Goal: Information Seeking & Learning: Find contact information

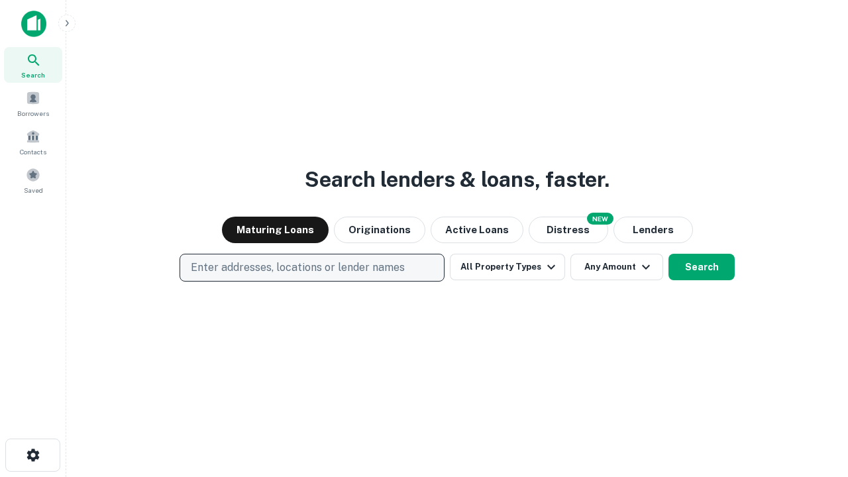
click at [311, 267] on p "Enter addresses, locations or lender names" at bounding box center [298, 268] width 214 height 16
type input "**********"
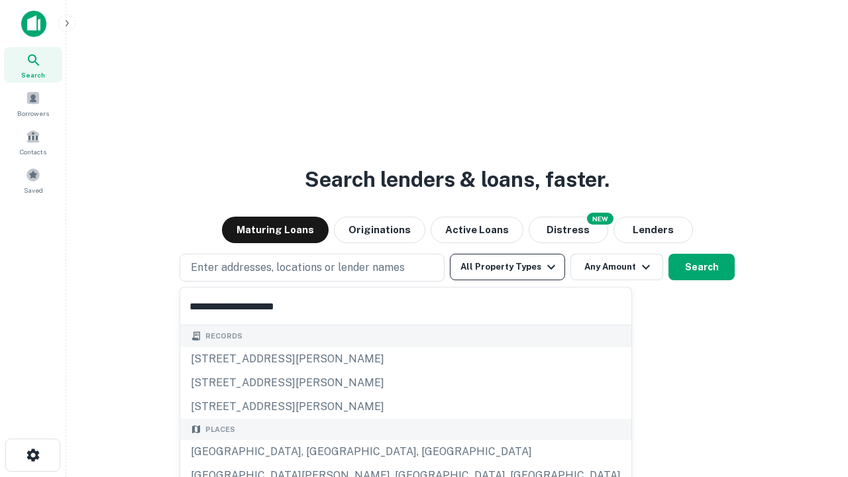
click at [316, 452] on div "Santa Monica, CA, USA" at bounding box center [405, 452] width 451 height 24
click at [507, 267] on button "All Property Types" at bounding box center [507, 267] width 115 height 26
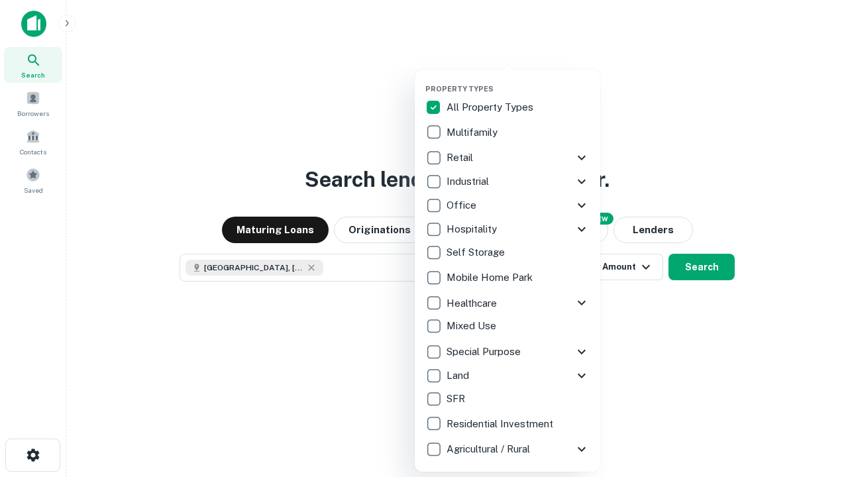
click at [518, 80] on button "button" at bounding box center [517, 80] width 185 height 1
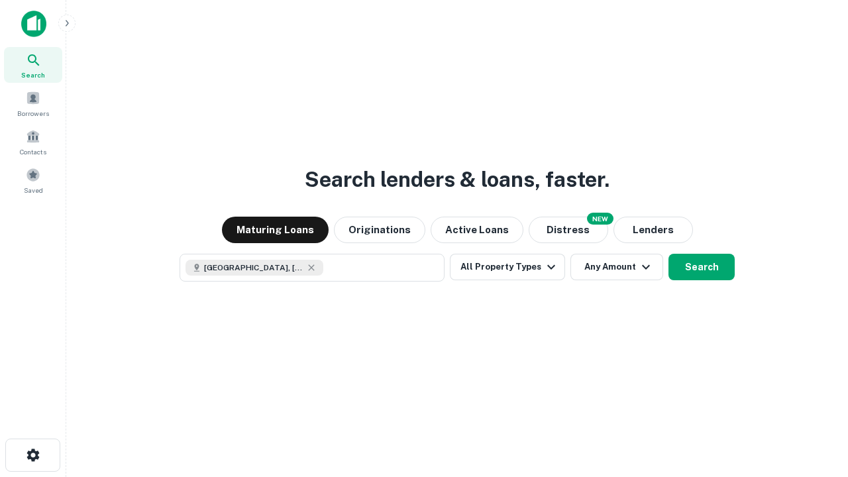
scroll to position [21, 0]
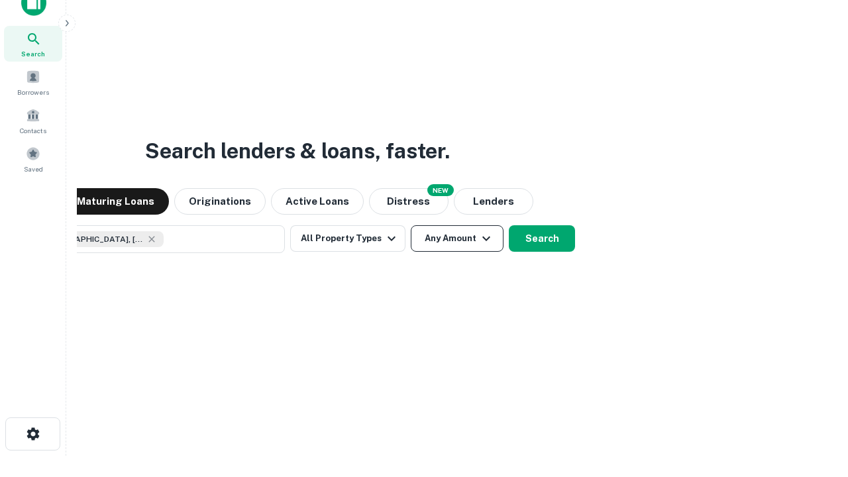
click at [411, 225] on button "Any Amount" at bounding box center [457, 238] width 93 height 26
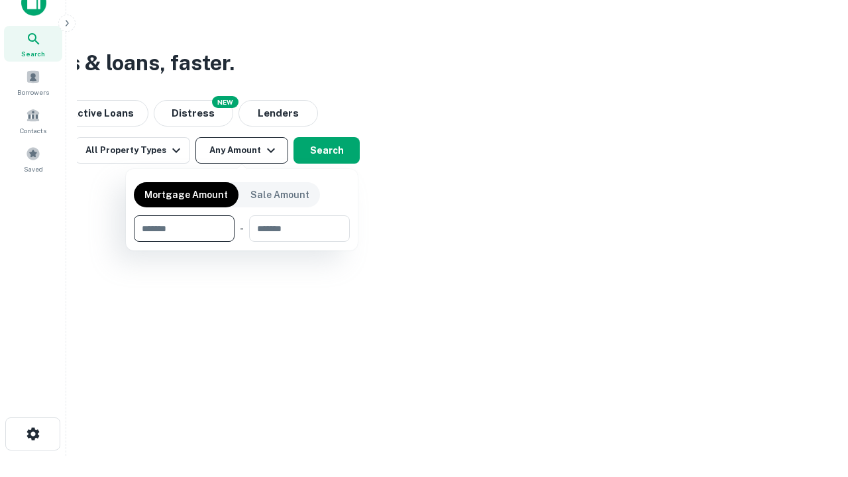
type input "*******"
click at [242, 242] on button "button" at bounding box center [242, 242] width 216 height 1
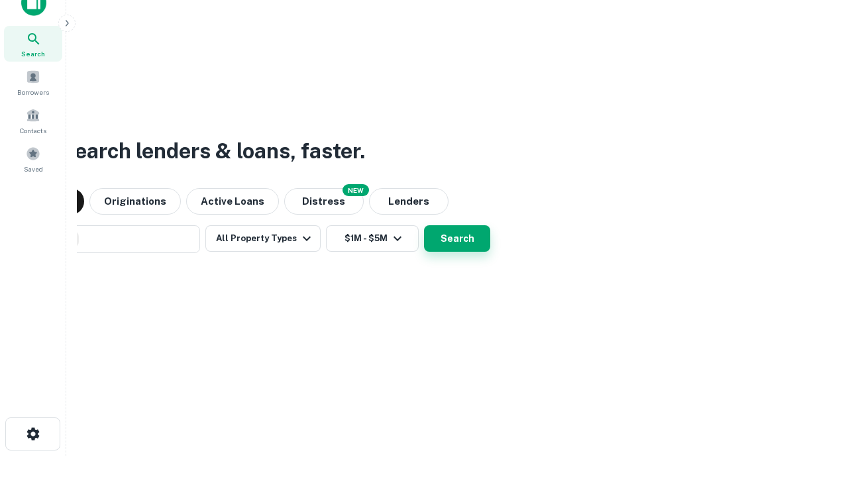
click at [424, 225] on button "Search" at bounding box center [457, 238] width 66 height 26
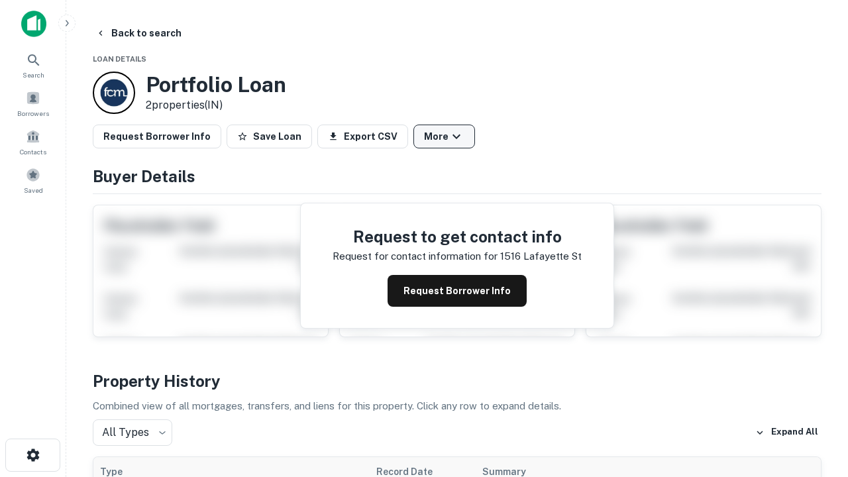
click at [444, 136] on button "More" at bounding box center [444, 136] width 62 height 24
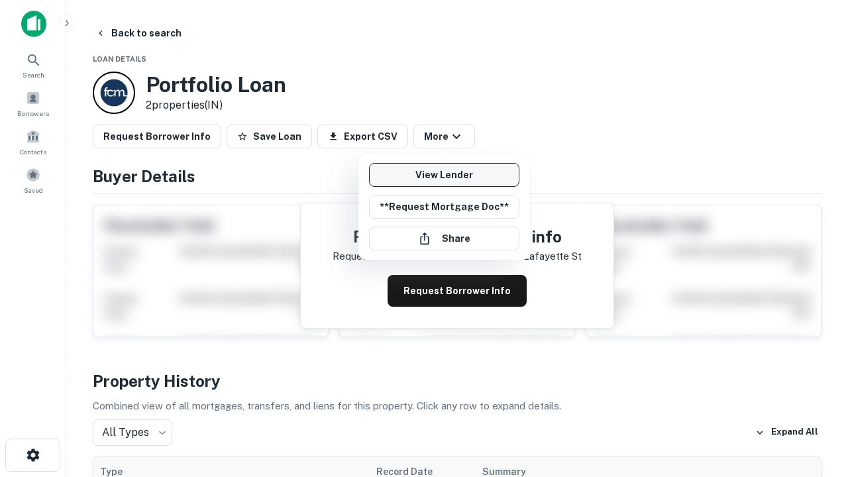
click at [444, 175] on link "View Lender" at bounding box center [444, 175] width 150 height 24
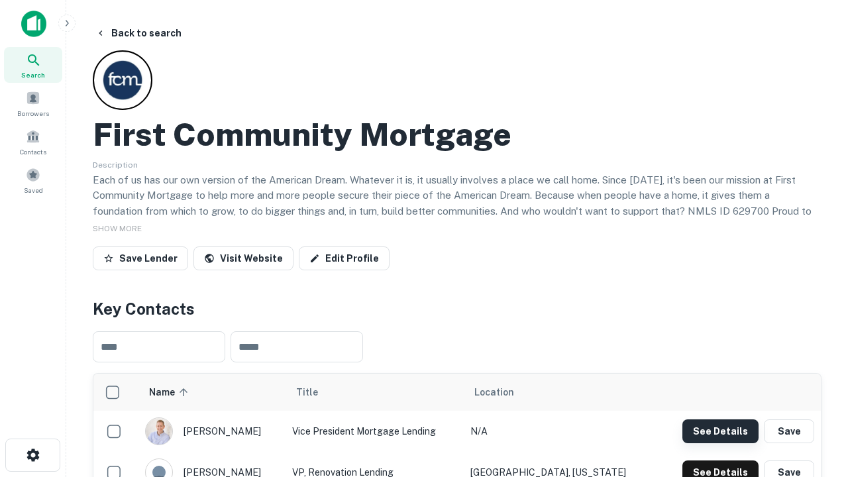
click at [720, 430] on button "See Details" at bounding box center [720, 431] width 76 height 24
click at [32, 455] on icon "button" at bounding box center [33, 455] width 16 height 16
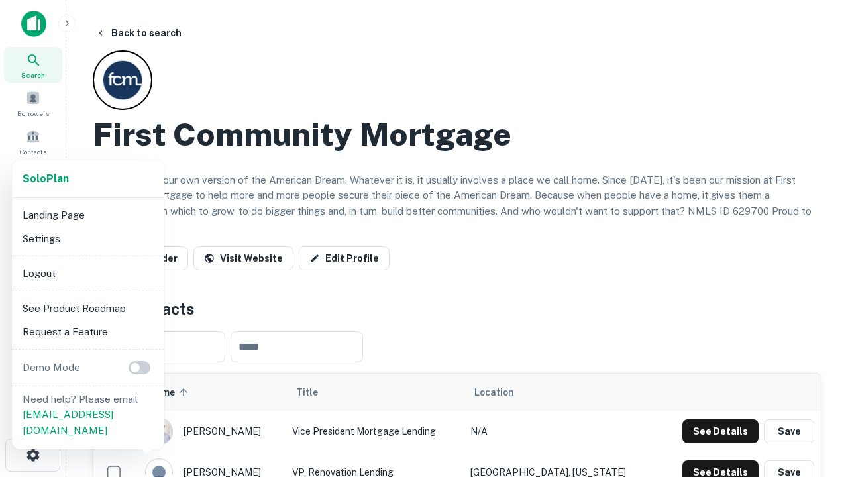
click at [87, 273] on li "Logout" at bounding box center [88, 274] width 142 height 24
